Goal: Book appointment/travel/reservation

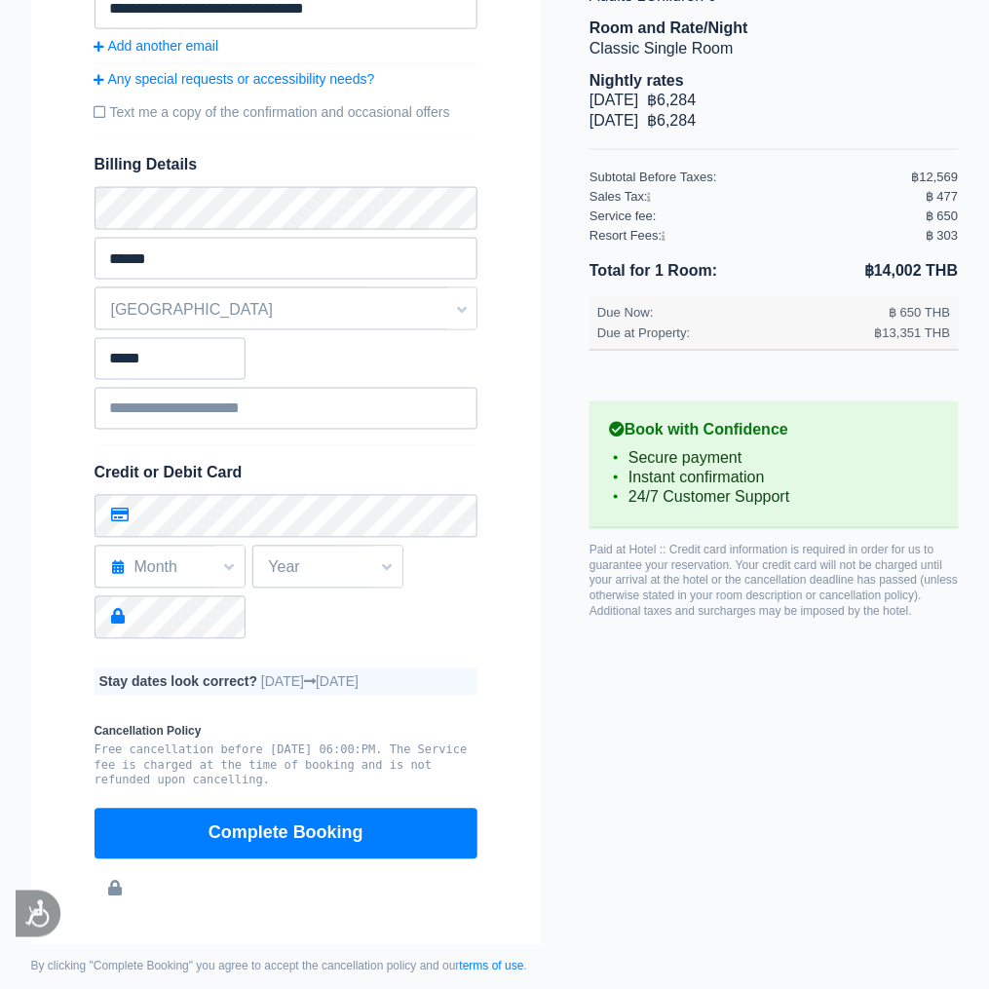
scroll to position [556, 0]
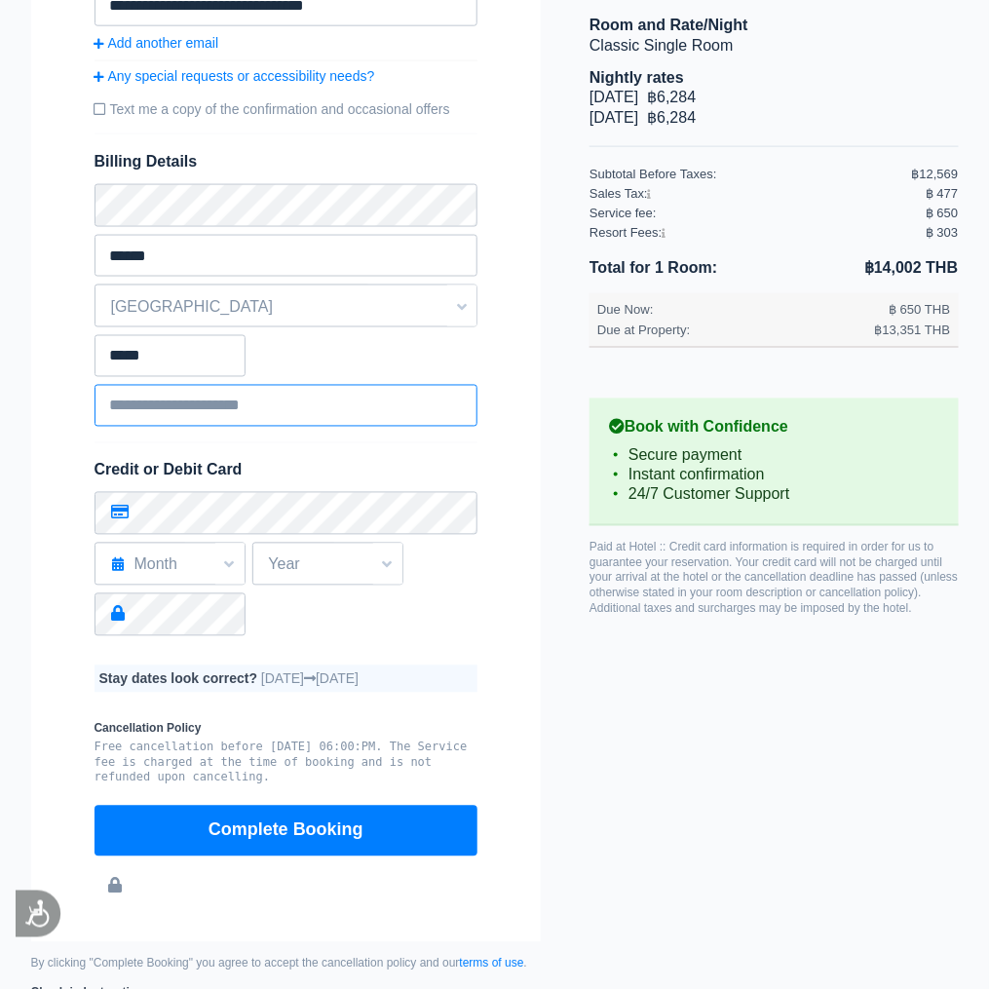
click at [202, 416] on input "text" at bounding box center [286, 406] width 384 height 42
type input "*******"
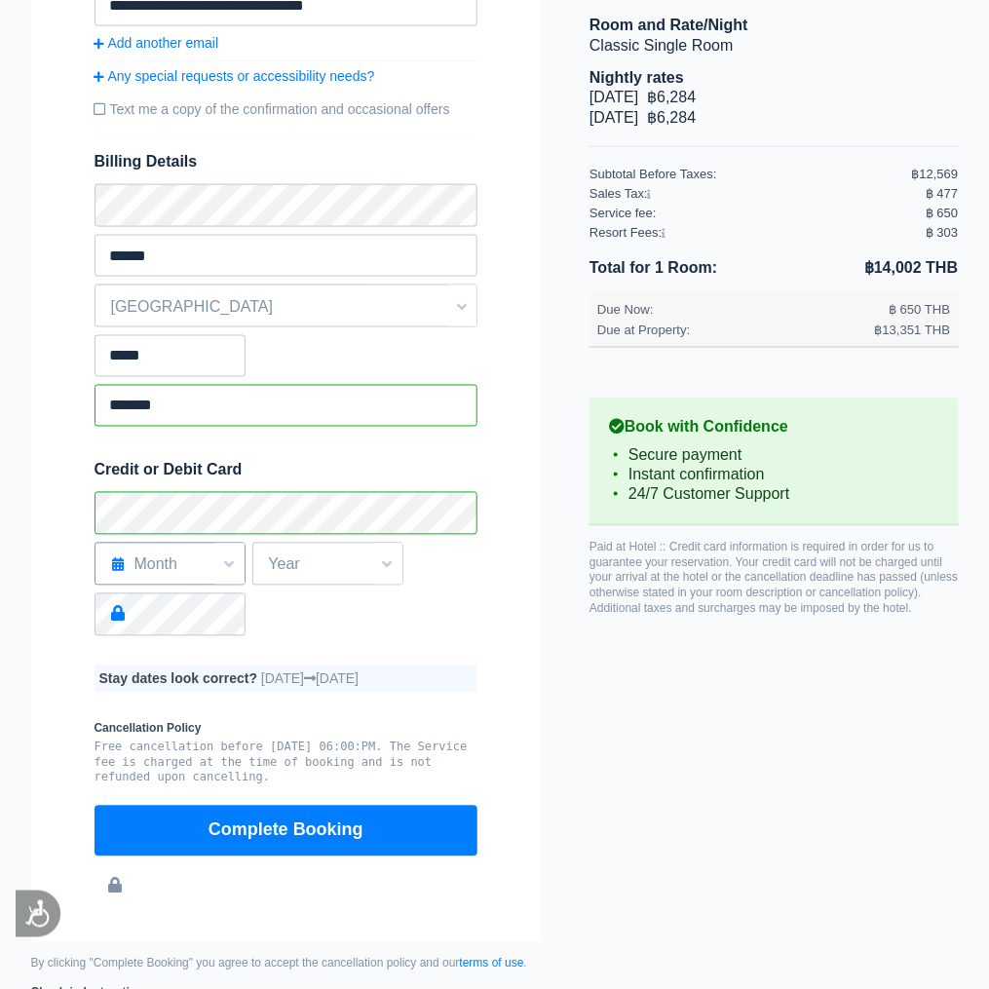
click at [131, 582] on span "Month" at bounding box center [169, 564] width 149 height 33
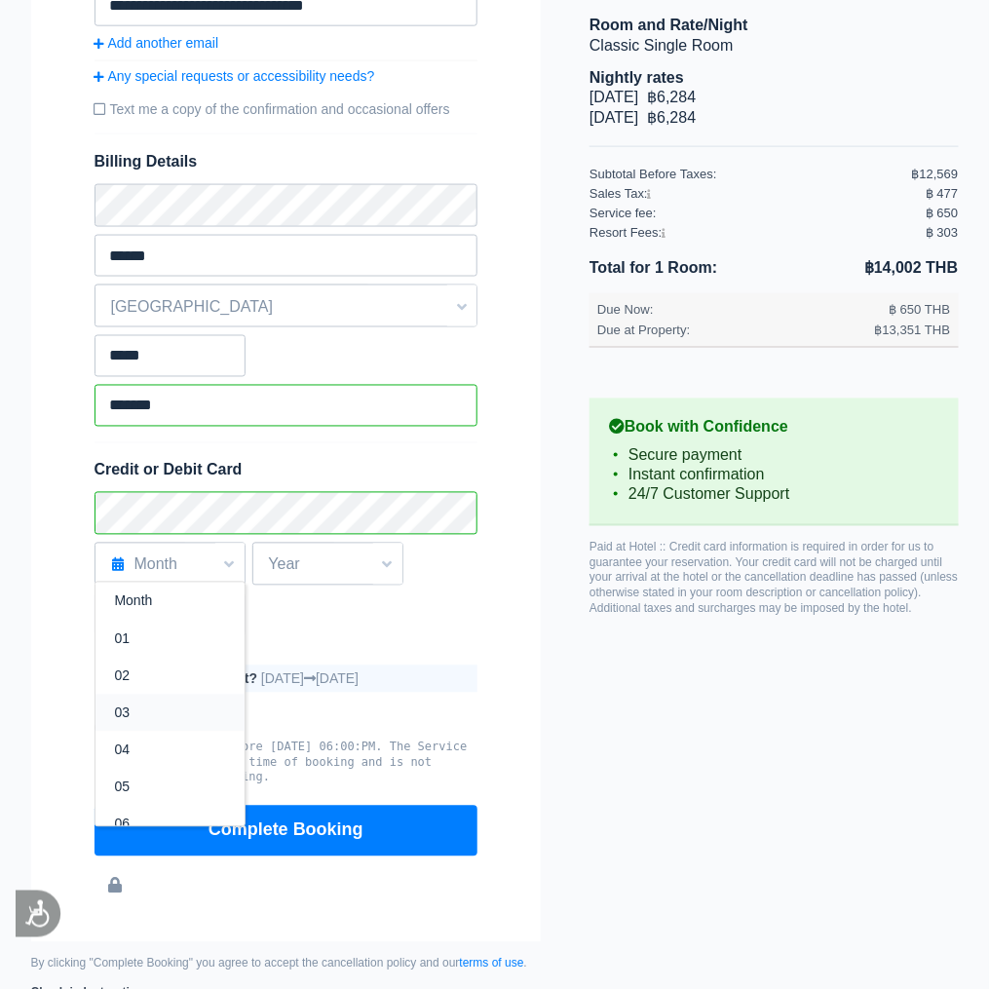
drag, startPoint x: 148, startPoint y: 718, endPoint x: 287, endPoint y: 616, distance: 172.8
click at [148, 716] on label "03" at bounding box center [170, 713] width 110 height 18
select select "*"
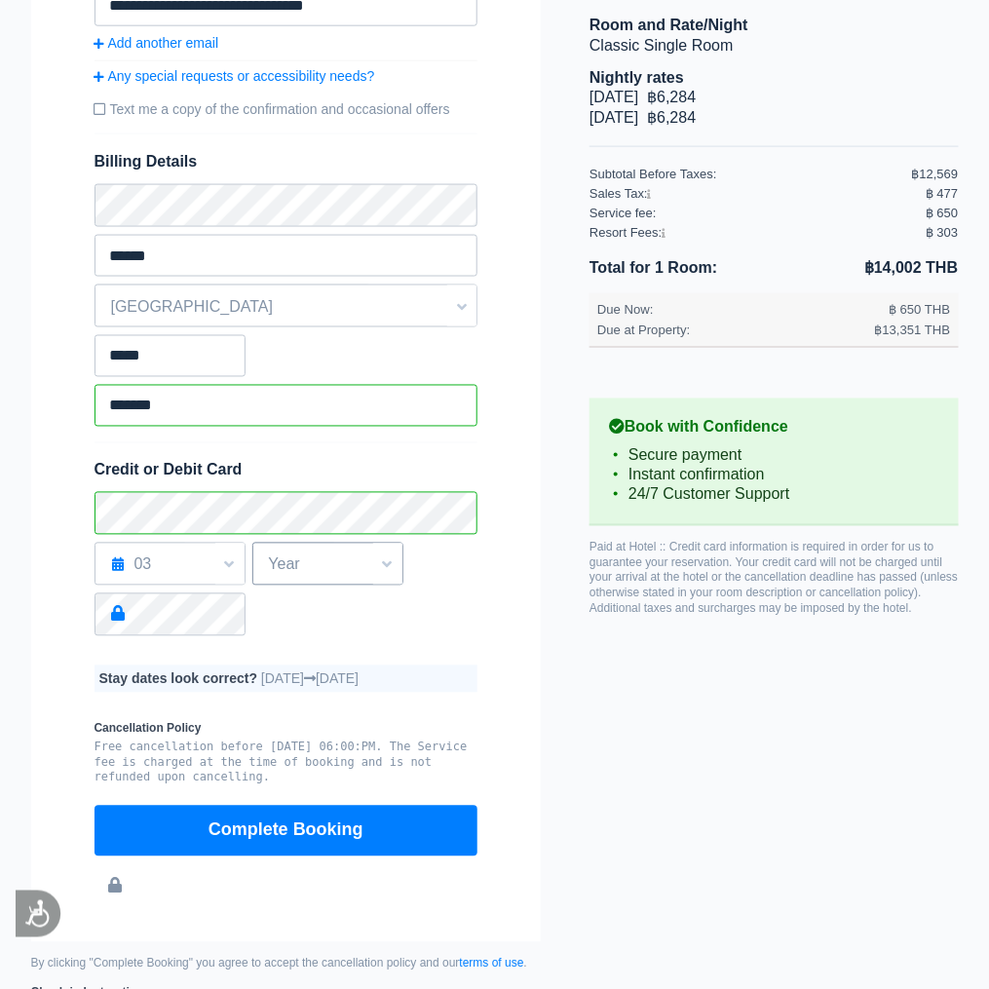
click at [306, 582] on span "Year" at bounding box center [327, 564] width 149 height 33
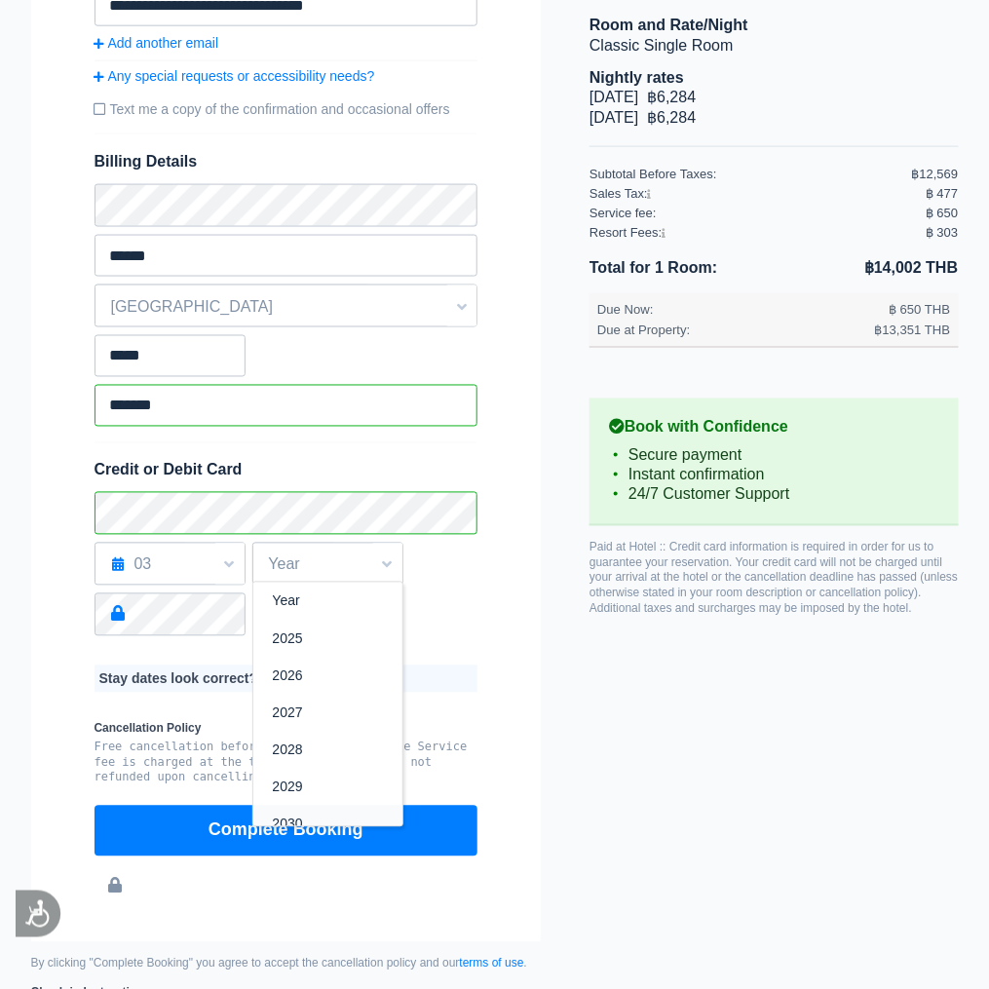
scroll to position [108, 0]
drag, startPoint x: 351, startPoint y: 717, endPoint x: 176, endPoint y: 683, distance: 177.7
click at [346, 717] on label "2030" at bounding box center [328, 716] width 110 height 18
select select "****"
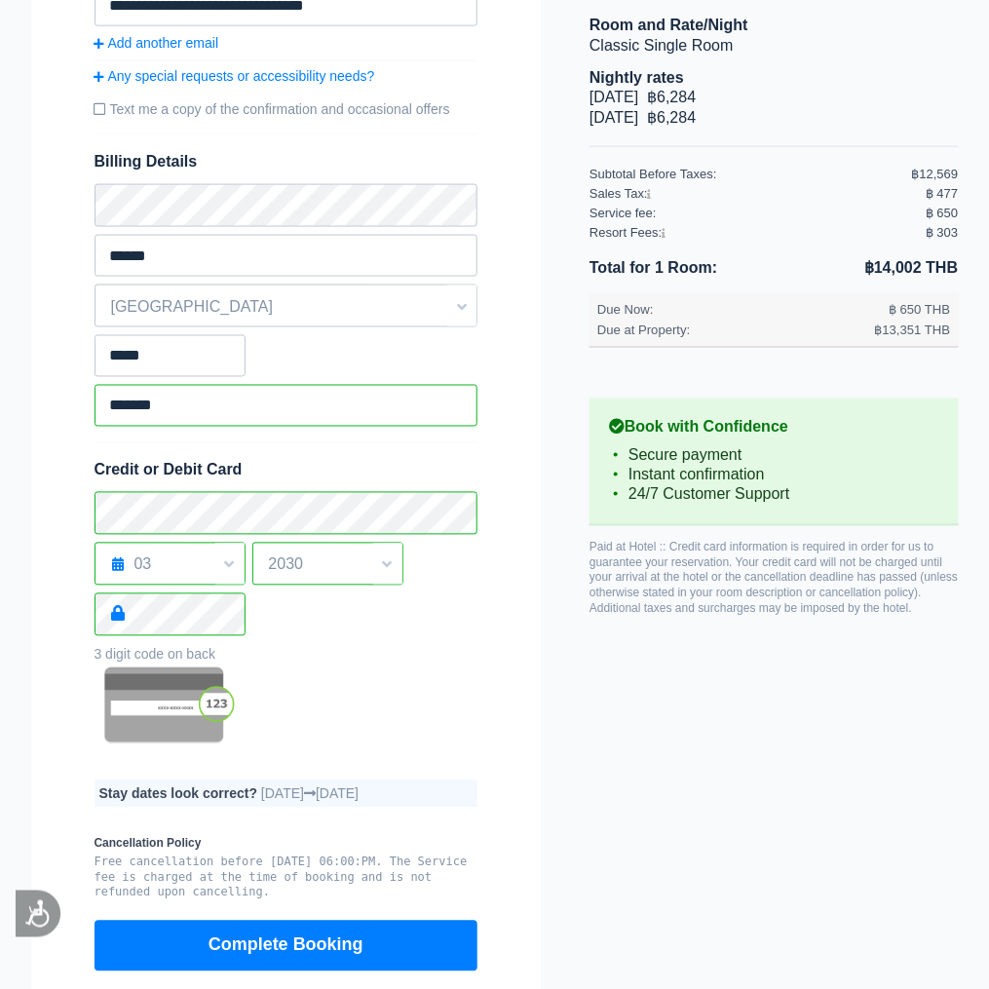
drag, startPoint x: 577, startPoint y: 668, endPoint x: 270, endPoint y: 940, distance: 409.9
click at [576, 668] on div "[GEOGRAPHIC_DATA][US_STATE] Book online or call [PHONE_NUMBER] This is [DATE] l…" at bounding box center [495, 357] width 966 height 1582
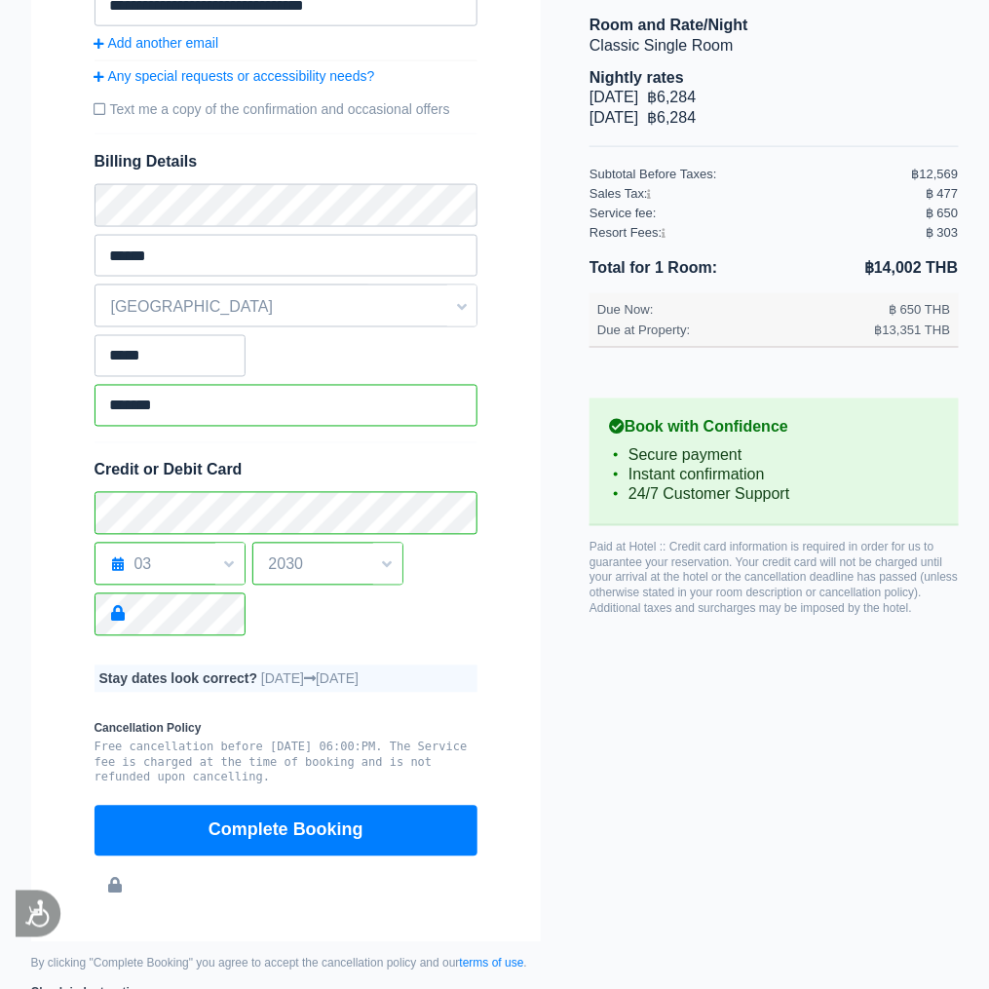
click at [283, 928] on form "**********" at bounding box center [286, 350] width 510 height 1184
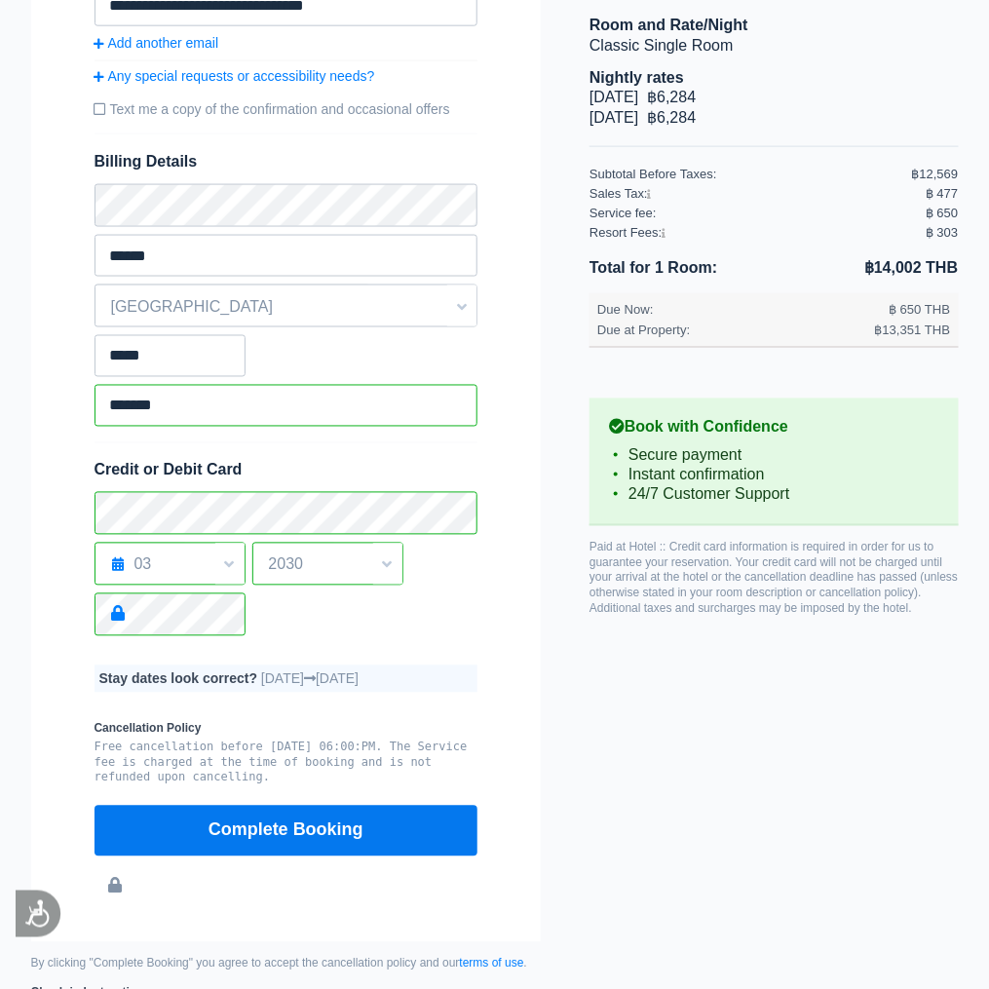
click at [287, 829] on button "Complete Booking" at bounding box center [286, 831] width 384 height 51
